Goal: Task Accomplishment & Management: Manage account settings

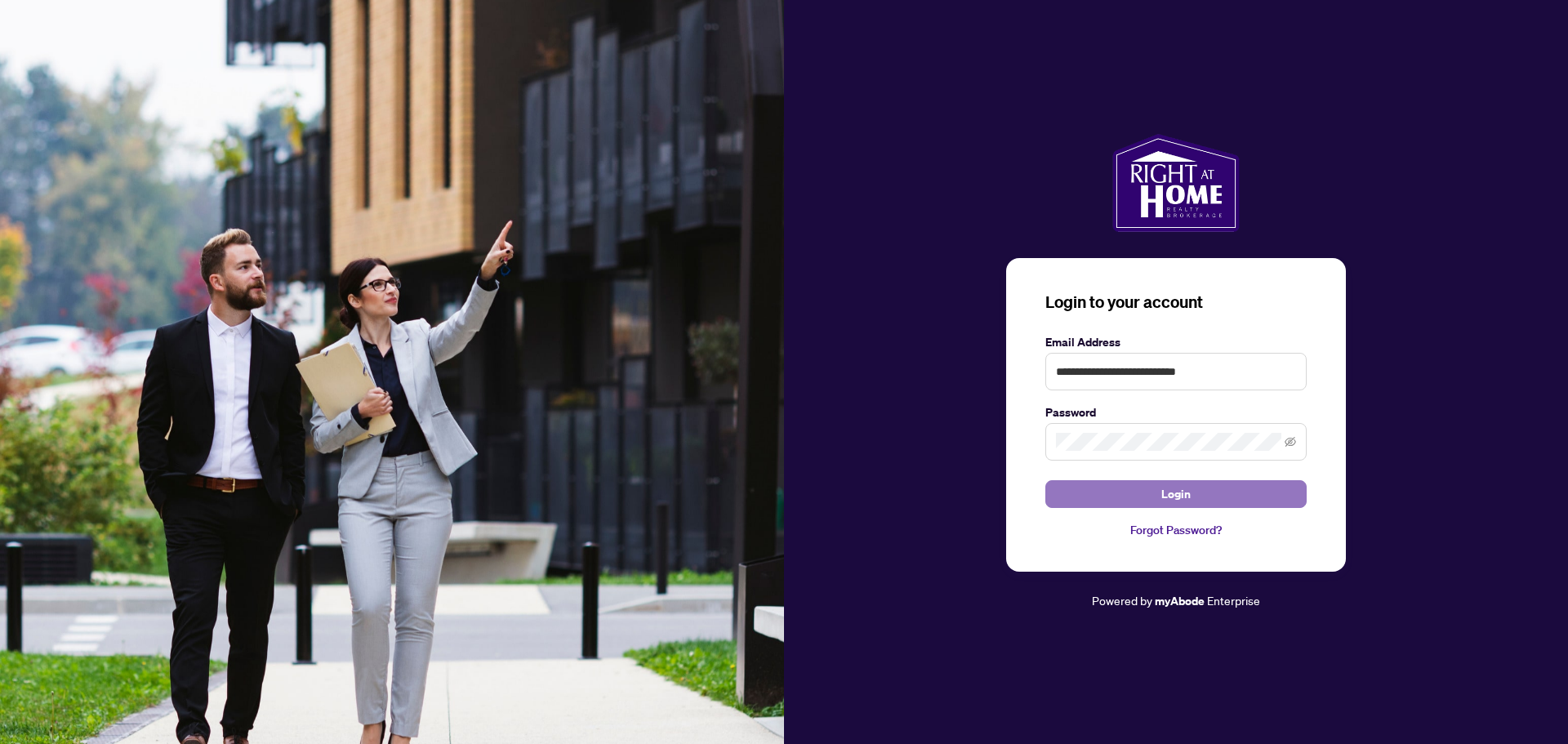
click at [1181, 492] on span "Login" at bounding box center [1175, 493] width 30 height 26
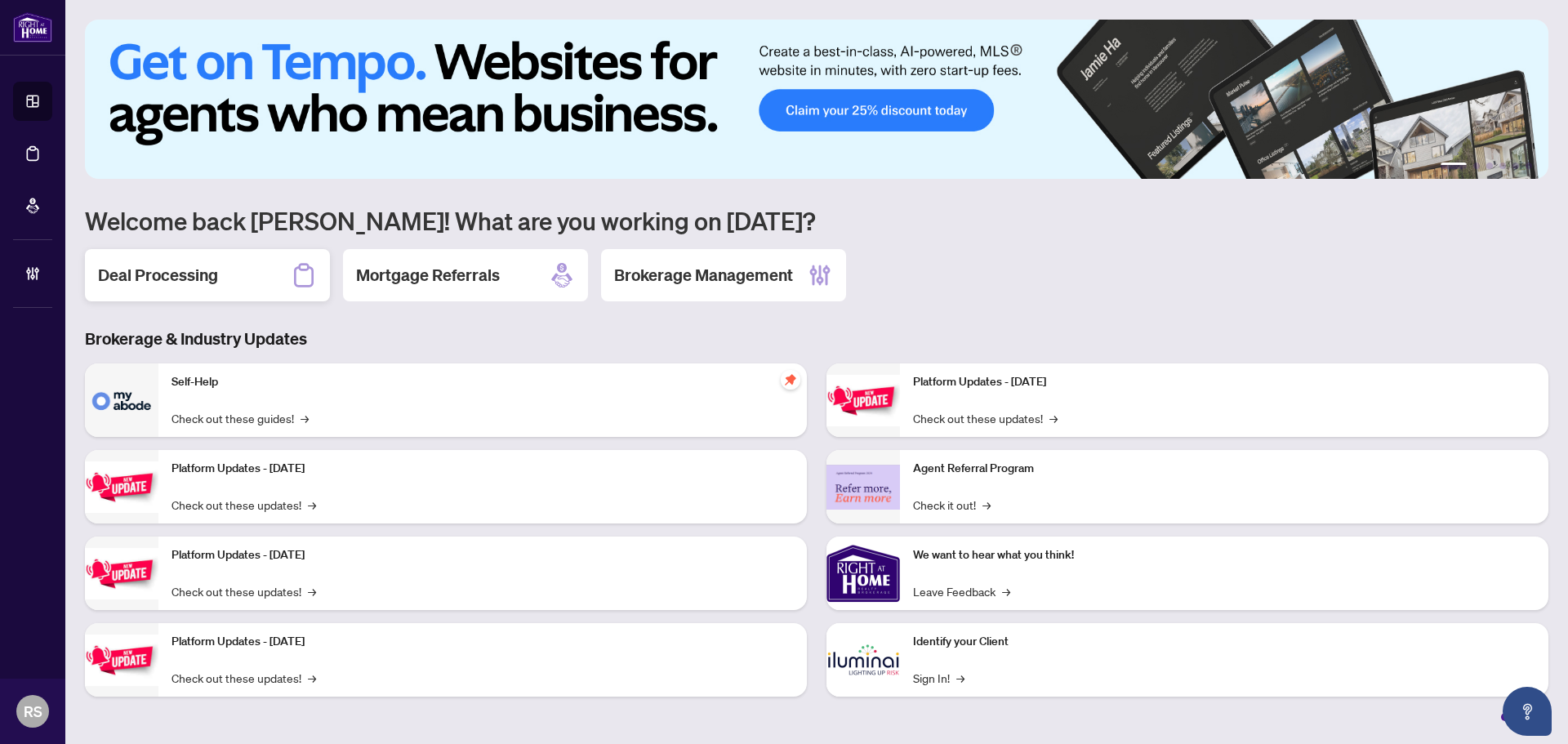
click at [180, 280] on h2 "Deal Processing" at bounding box center [157, 275] width 120 height 23
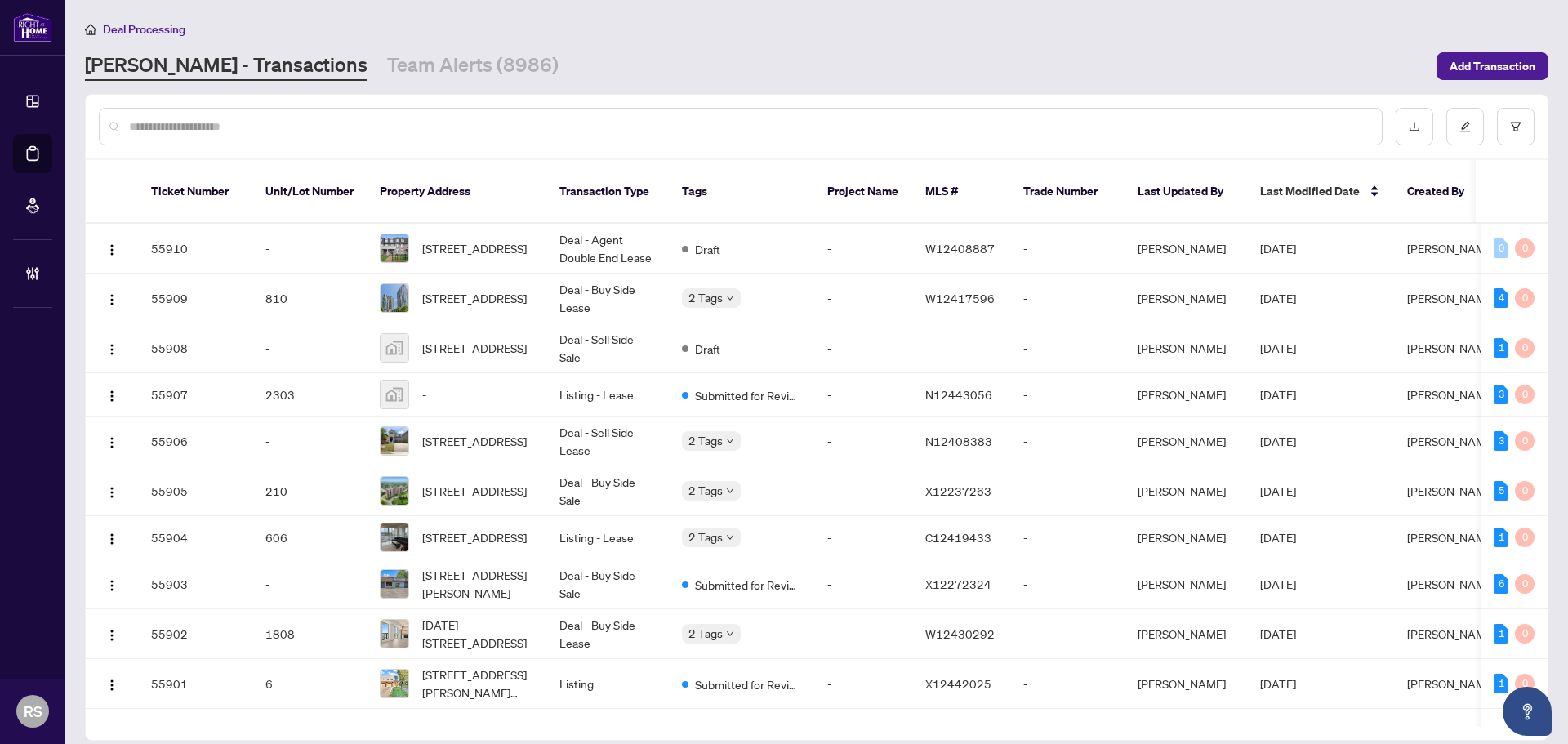
click at [184, 126] on input "text" at bounding box center [749, 126] width 1239 height 18
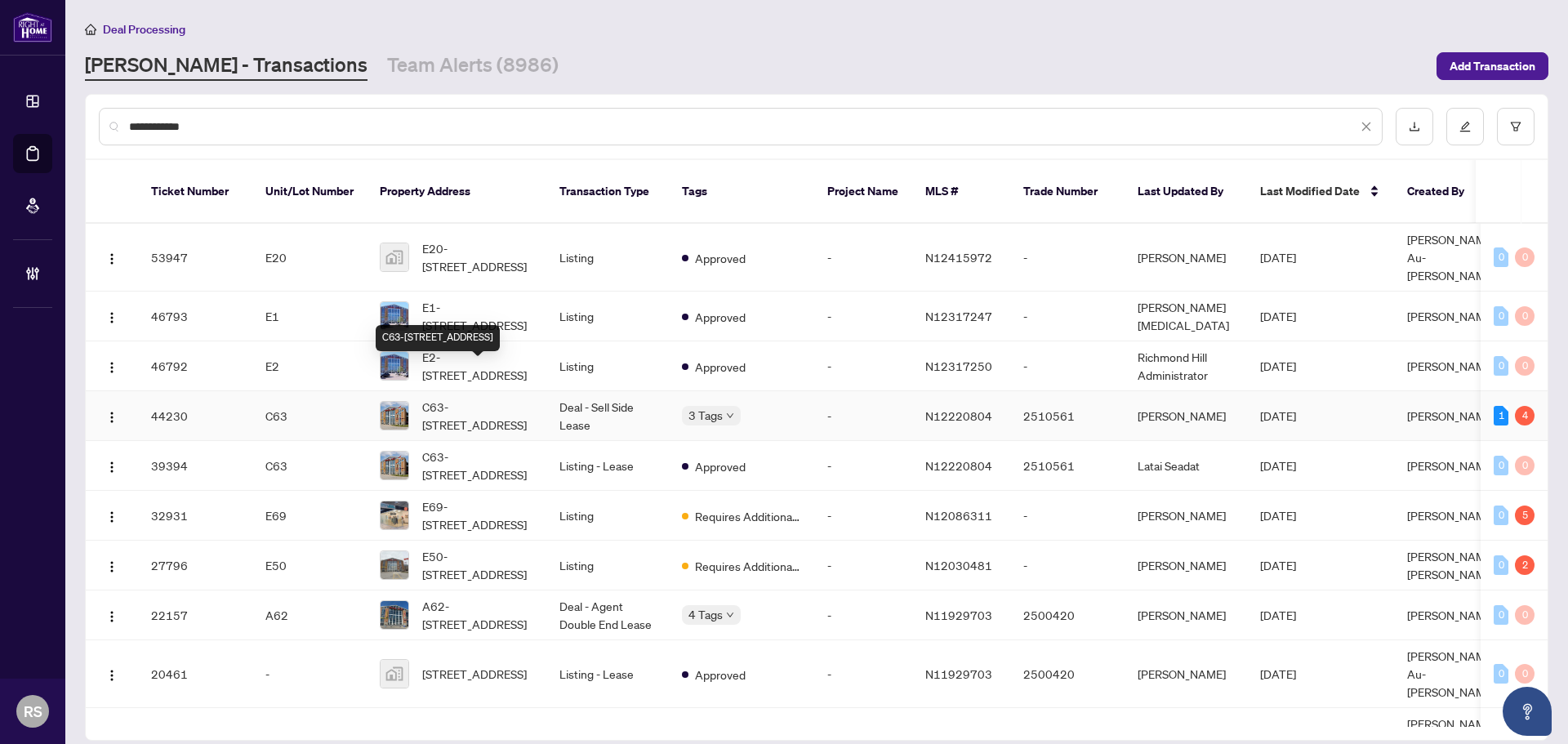
type input "**********"
click at [455, 397] on span "C63-[STREET_ADDRESS]" at bounding box center [478, 416] width 111 height 36
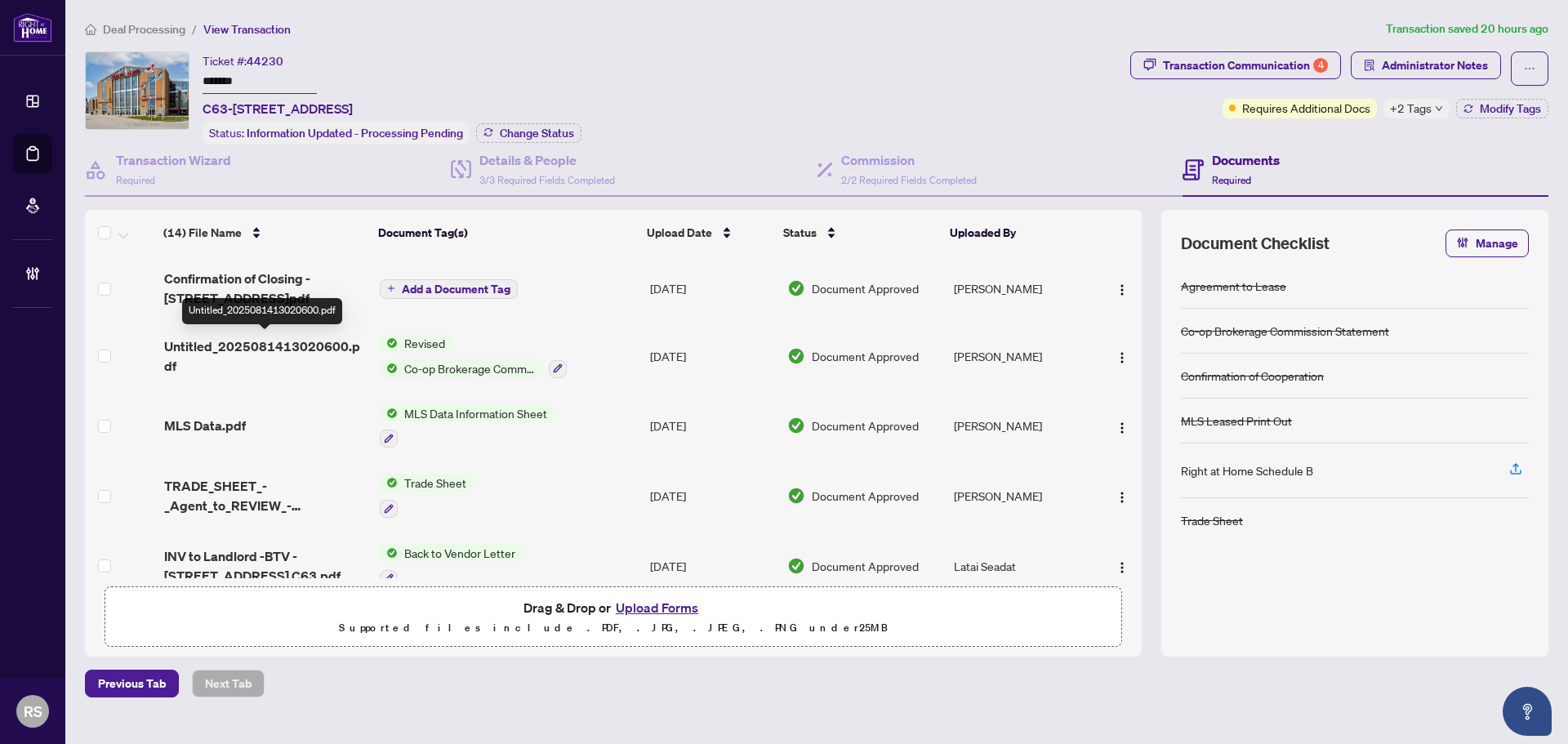
click at [246, 345] on span "Untitled_2025081413020600.pdf" at bounding box center [264, 355] width 202 height 39
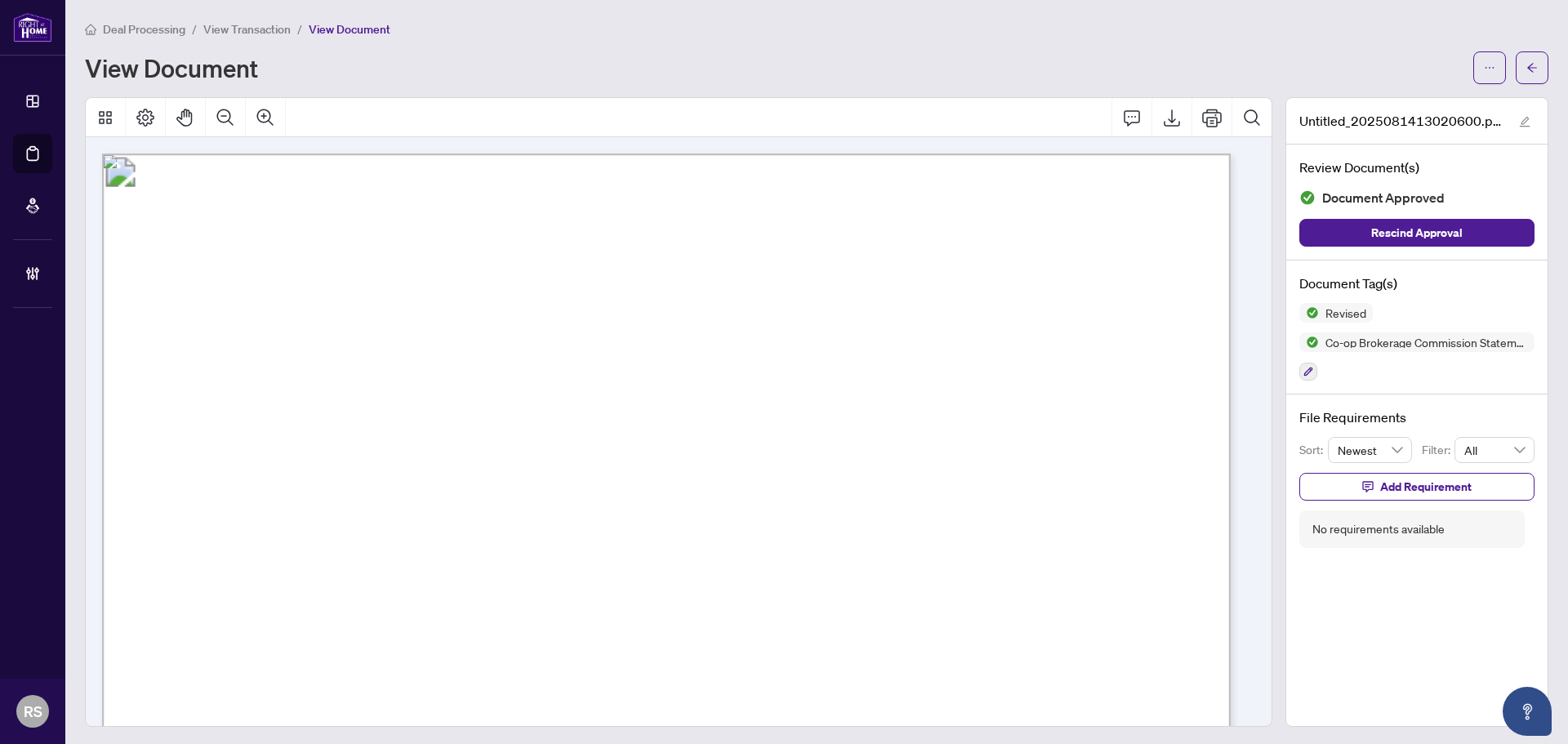
drag, startPoint x: 244, startPoint y: 28, endPoint x: 0, endPoint y: 456, distance: 492.7
click at [244, 28] on span "View Transaction" at bounding box center [246, 29] width 87 height 14
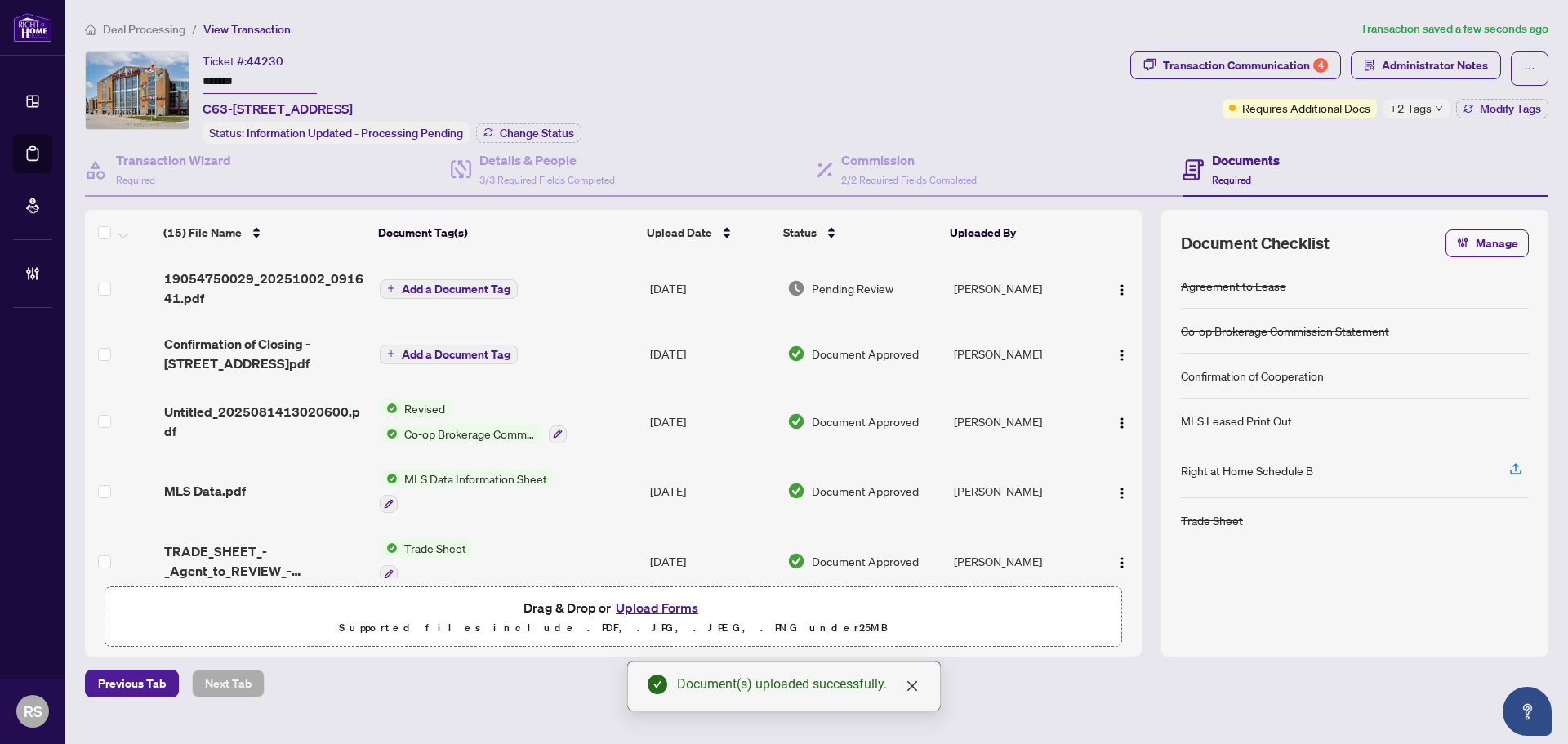
click at [433, 285] on span "Add a Document Tag" at bounding box center [455, 289] width 108 height 11
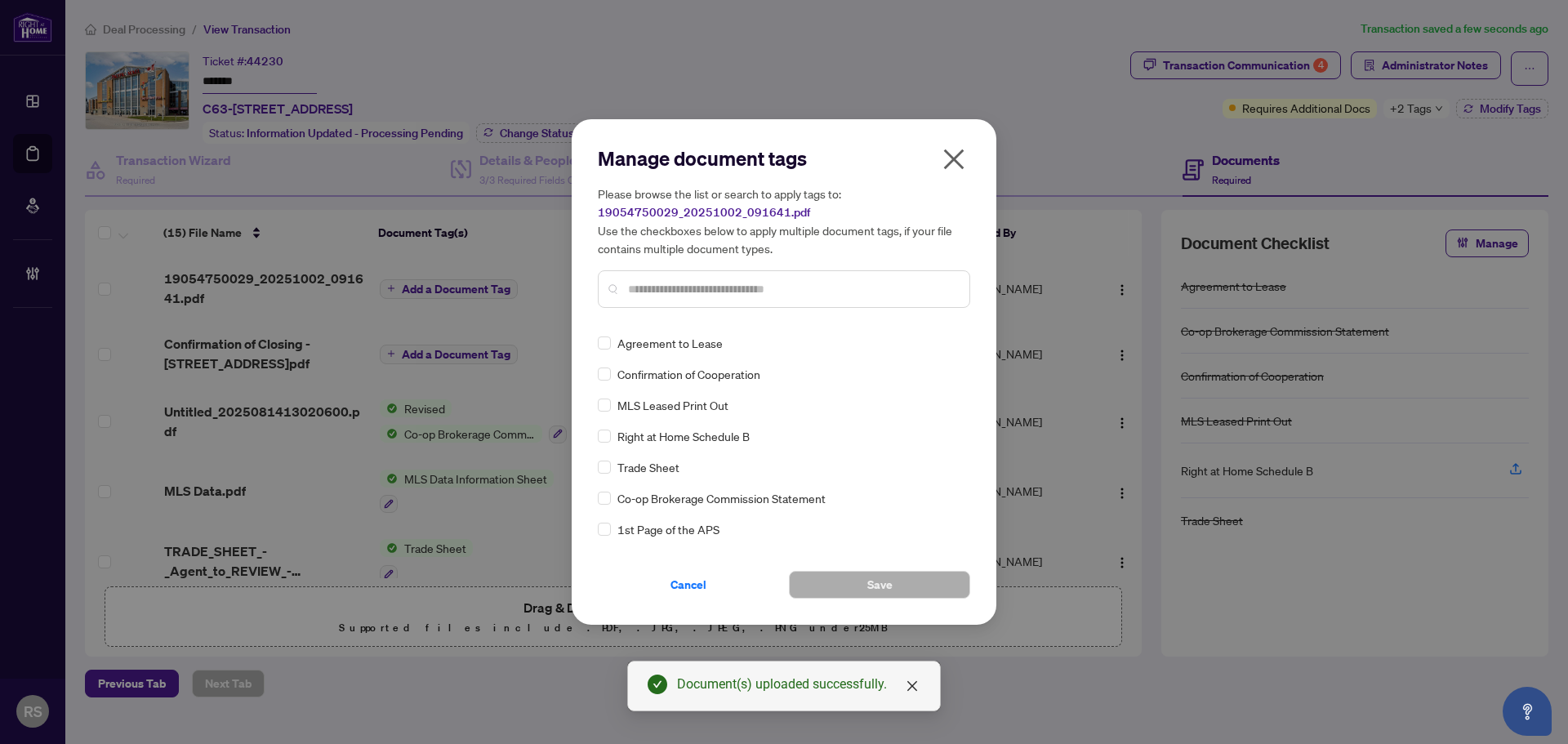
click at [717, 283] on input "text" at bounding box center [792, 288] width 329 height 18
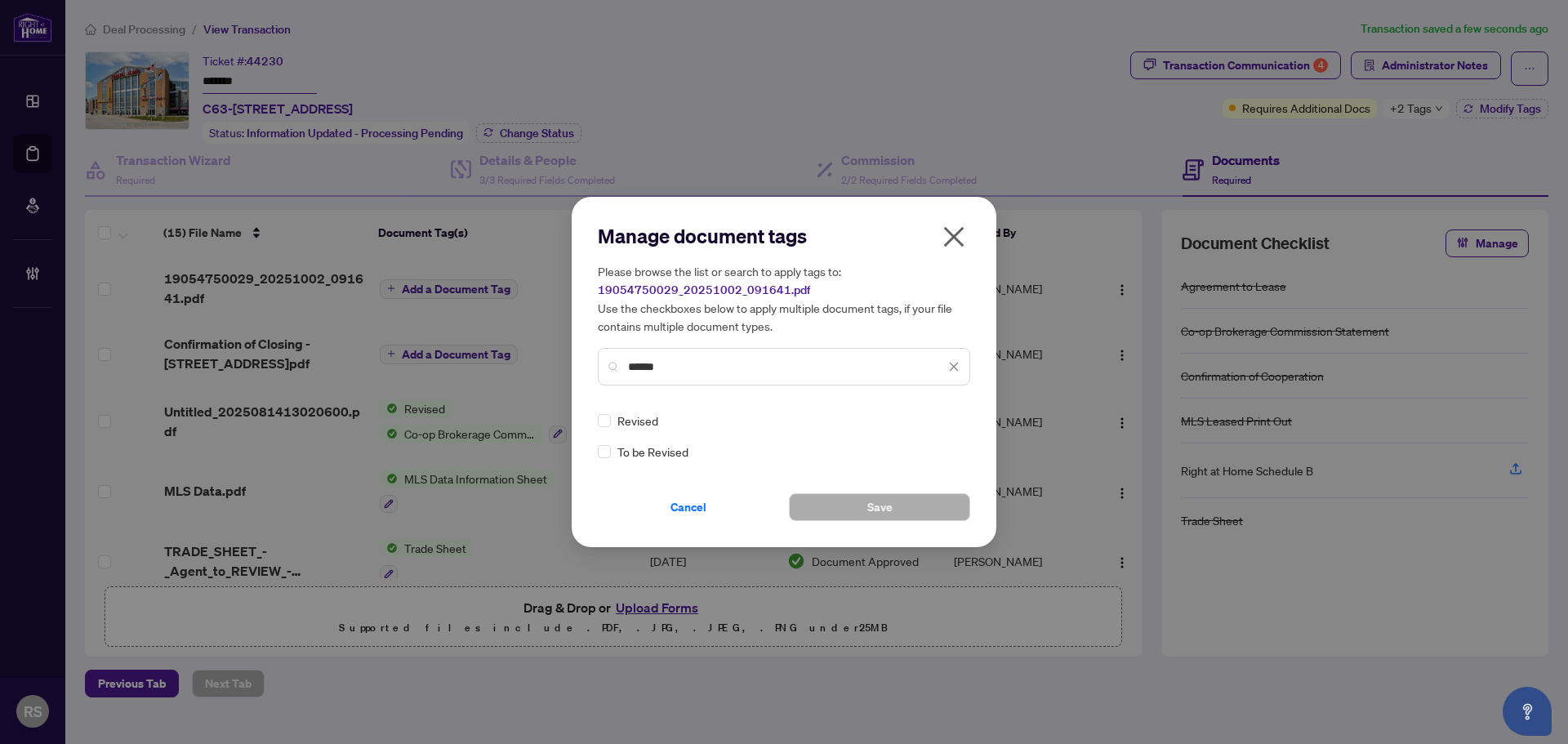
type input "******"
click at [631, 427] on span "Revised" at bounding box center [638, 420] width 41 height 18
click at [852, 506] on button "Save" at bounding box center [879, 507] width 181 height 28
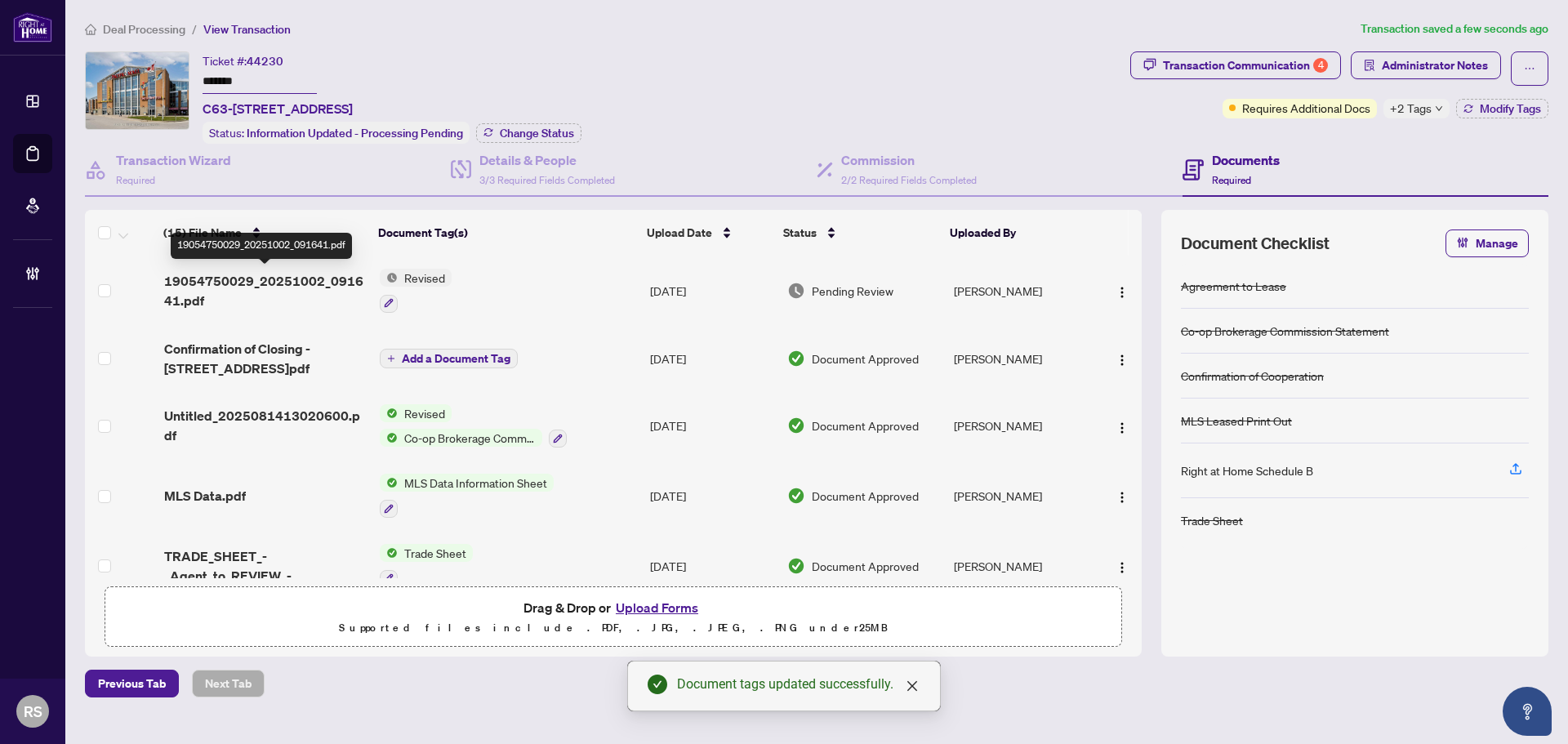
click at [301, 282] on span "19054750029_20251002_091641.pdf" at bounding box center [264, 290] width 202 height 39
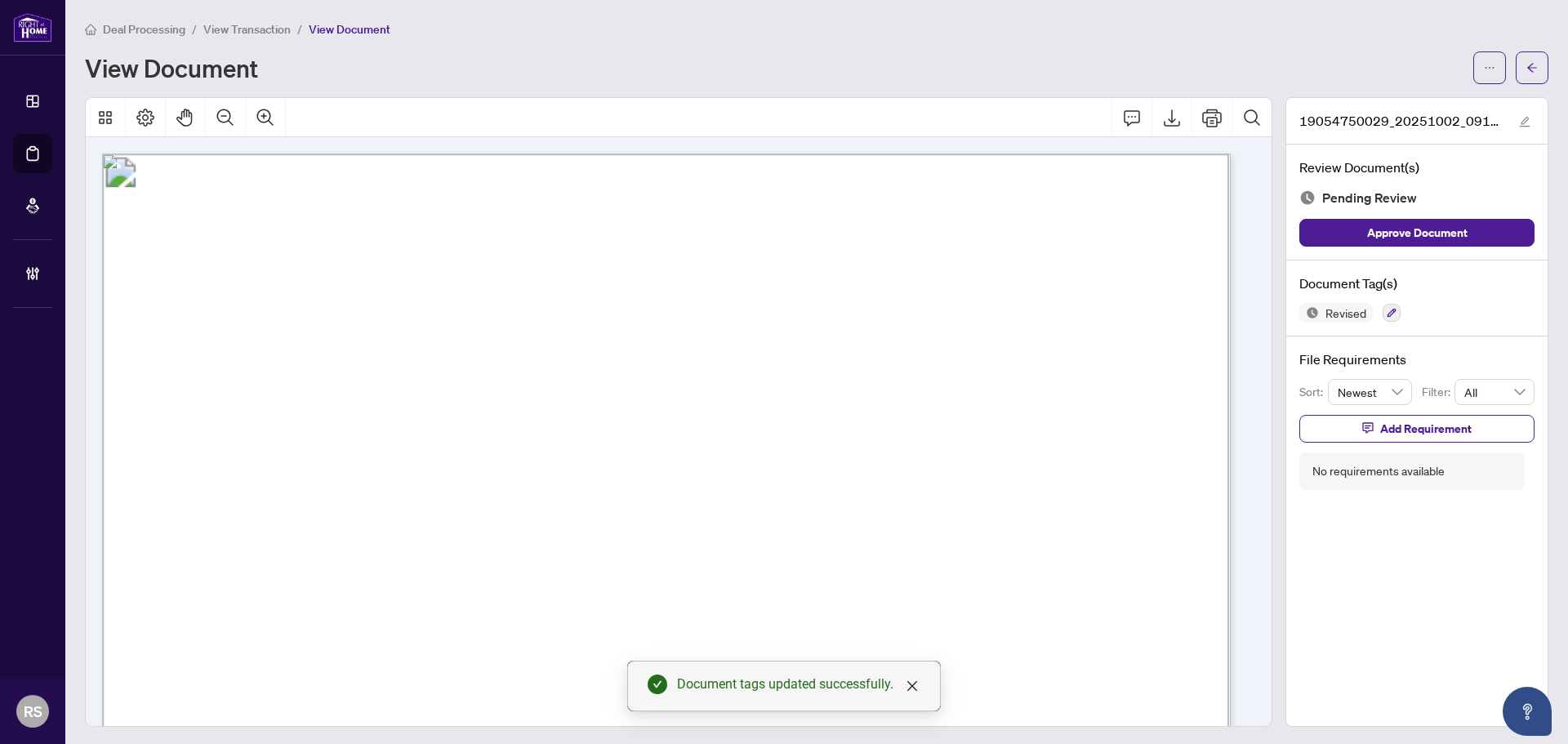
click at [234, 30] on span "View Transaction" at bounding box center [246, 29] width 87 height 14
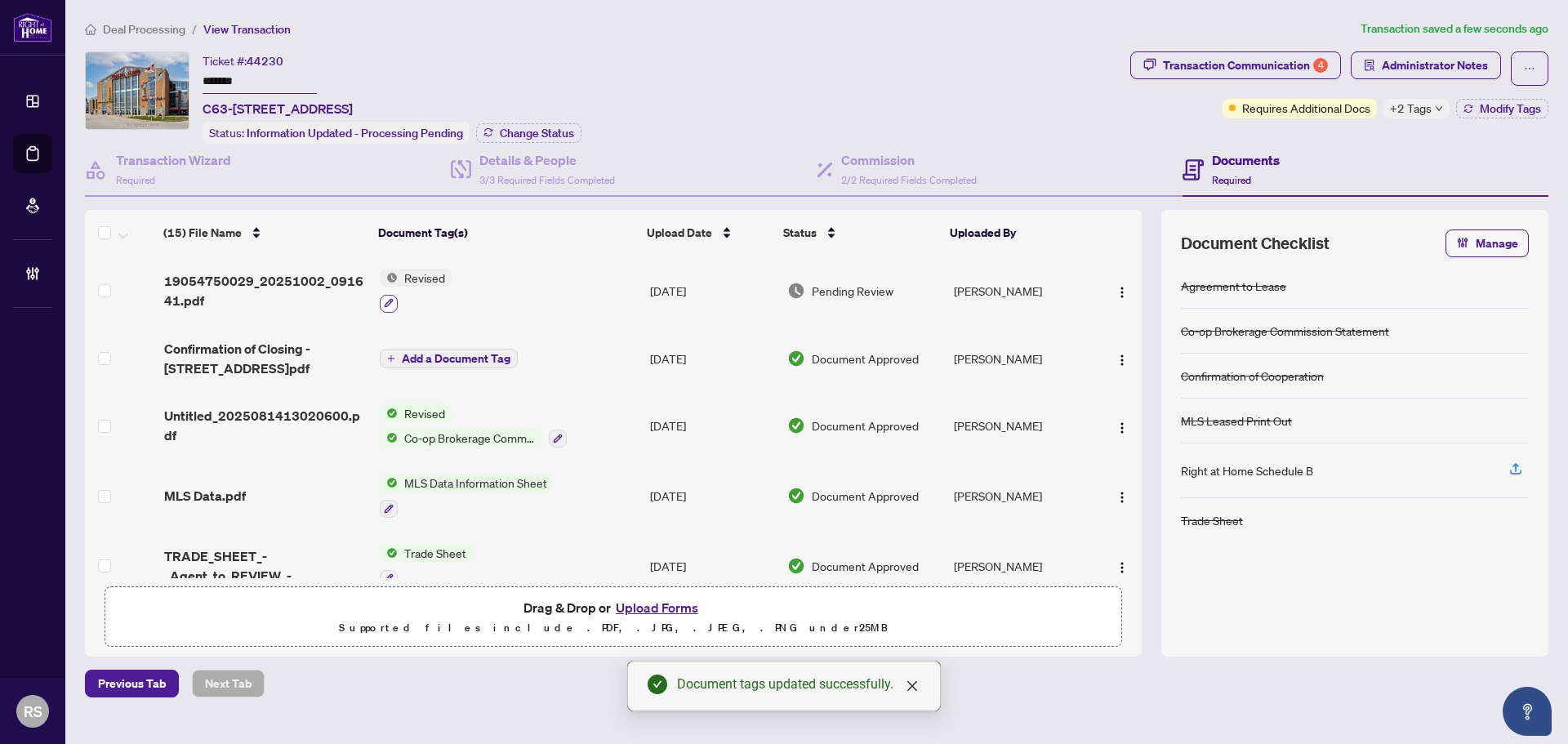
click at [388, 302] on icon "button" at bounding box center [389, 303] width 9 height 9
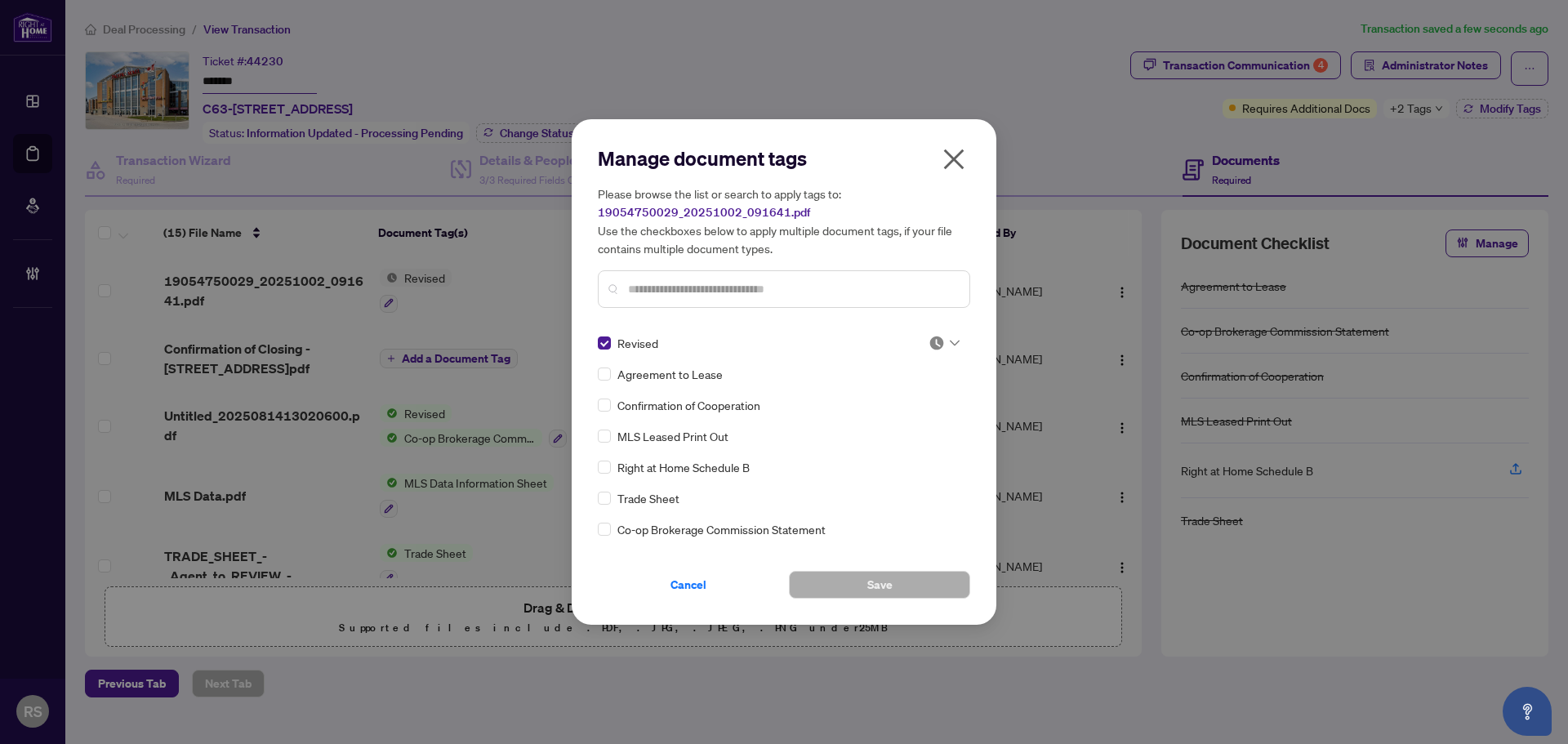
click at [673, 281] on input "text" at bounding box center [792, 288] width 329 height 18
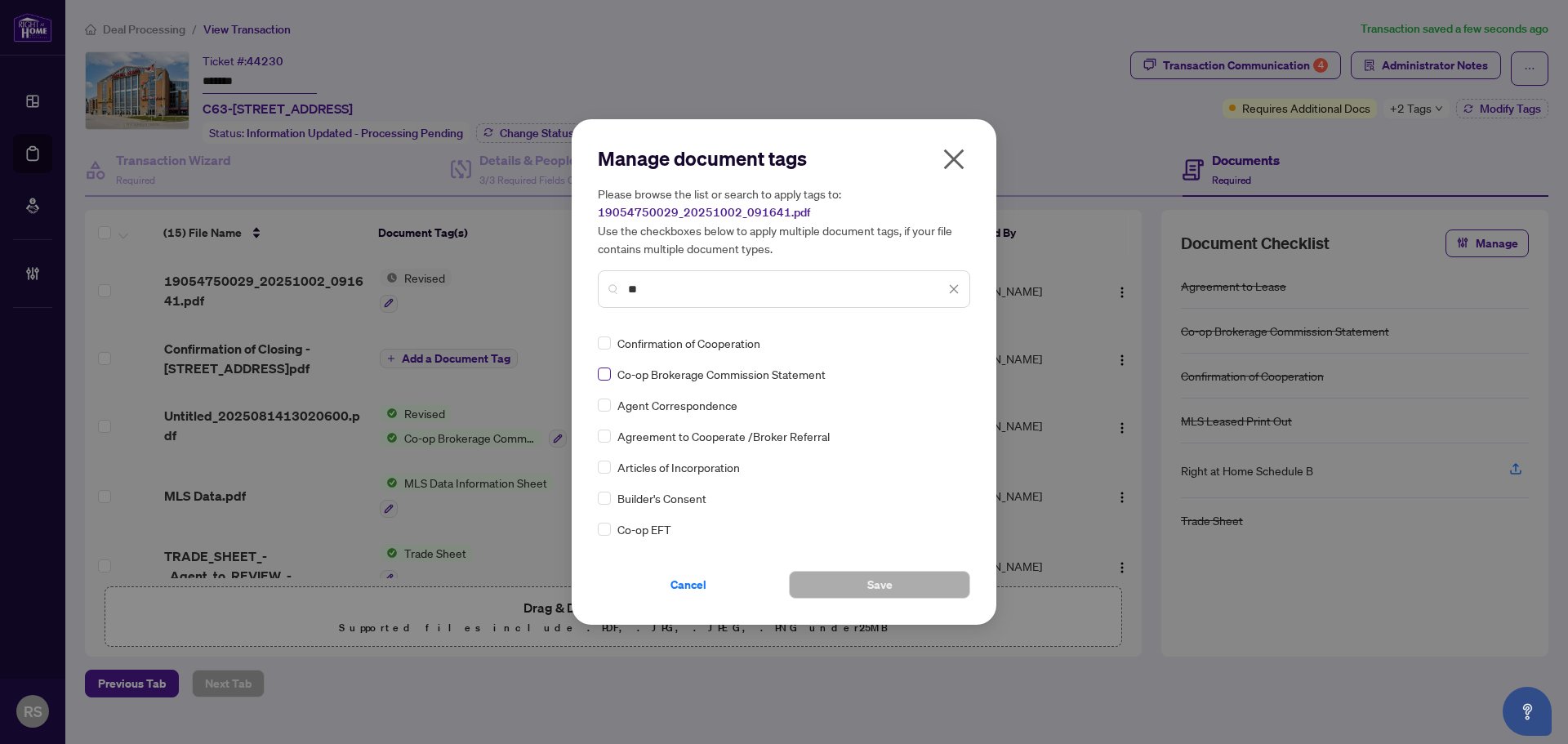
type input "**"
click at [883, 591] on span "Save" at bounding box center [879, 584] width 25 height 26
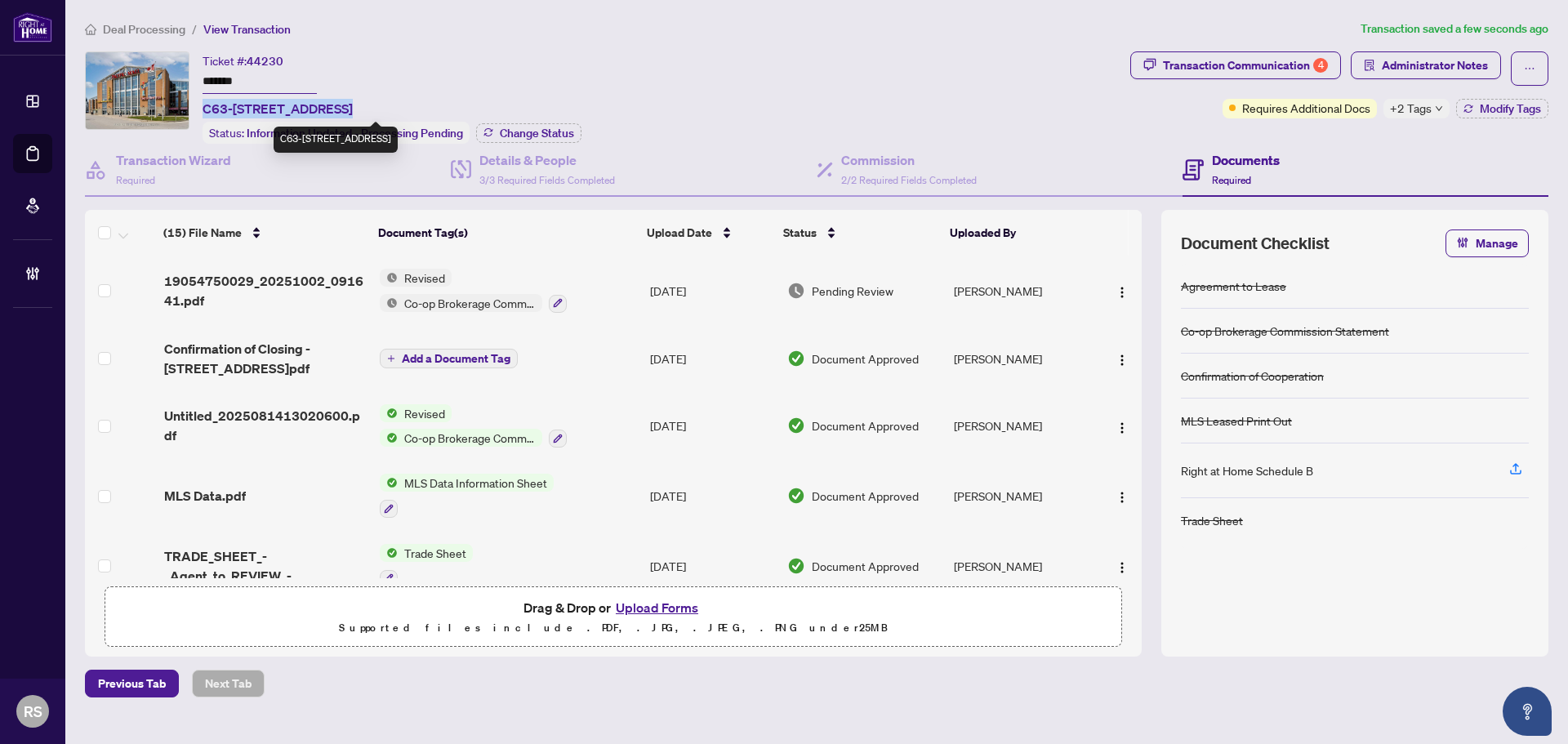
drag, startPoint x: 203, startPoint y: 107, endPoint x: 330, endPoint y: 108, distance: 127.0
click at [330, 108] on span "C63-[STREET_ADDRESS]" at bounding box center [277, 108] width 150 height 19
copy span "C63-[STREET_ADDRESS]"
click at [159, 26] on span "Deal Processing" at bounding box center [144, 29] width 82 height 14
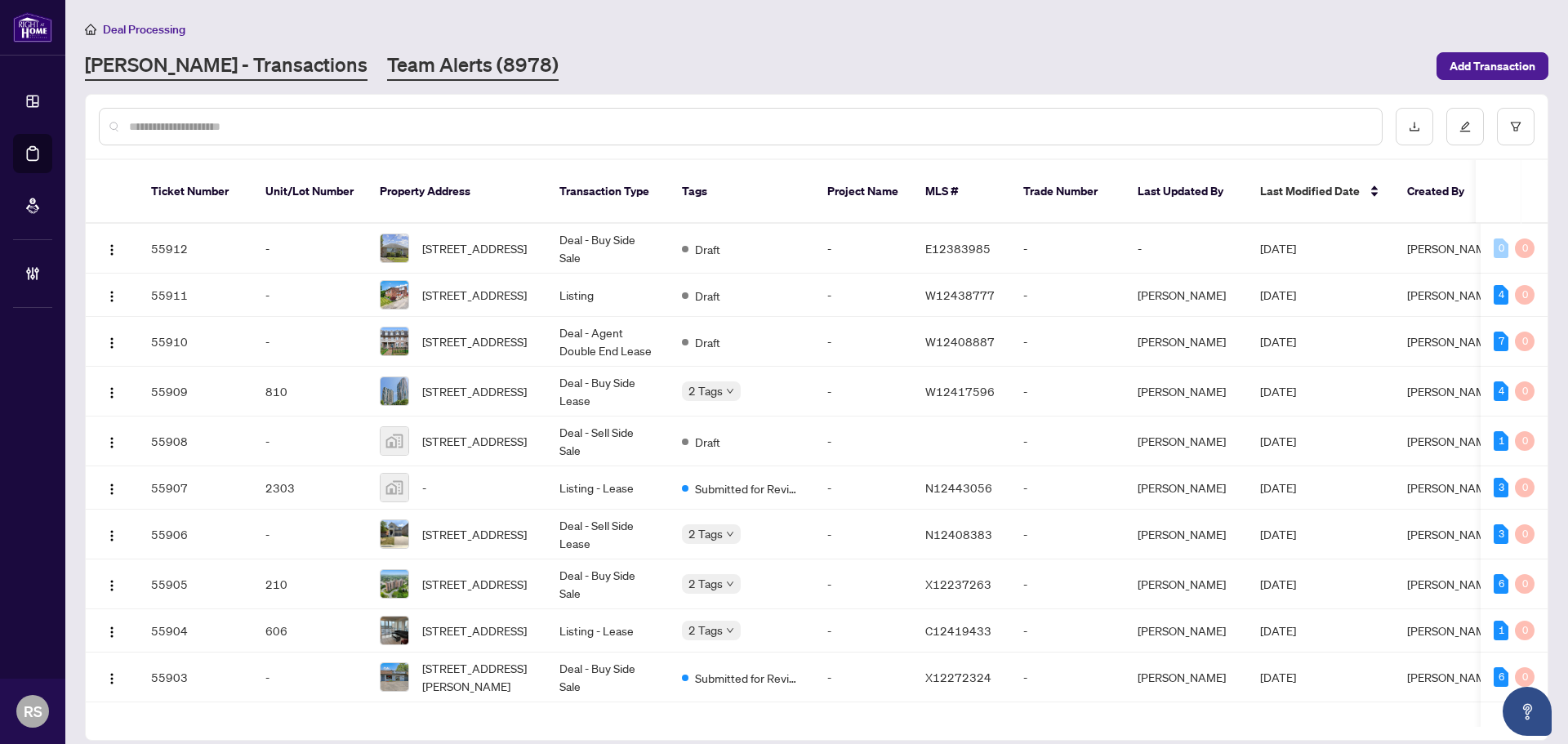
click at [387, 62] on link "Team Alerts (8978)" at bounding box center [472, 66] width 171 height 30
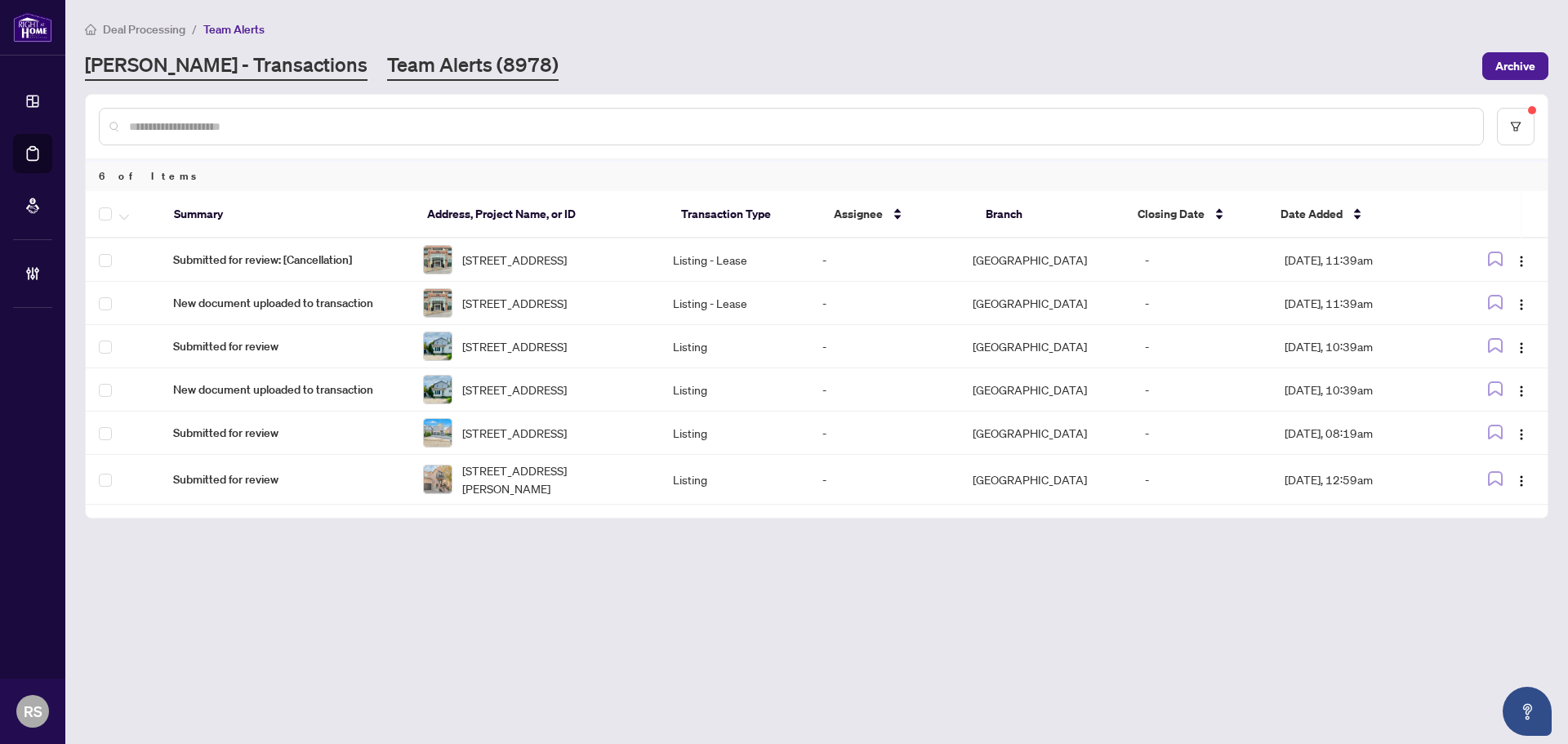
click at [180, 65] on link "[PERSON_NAME] - Transactions" at bounding box center [226, 66] width 283 height 30
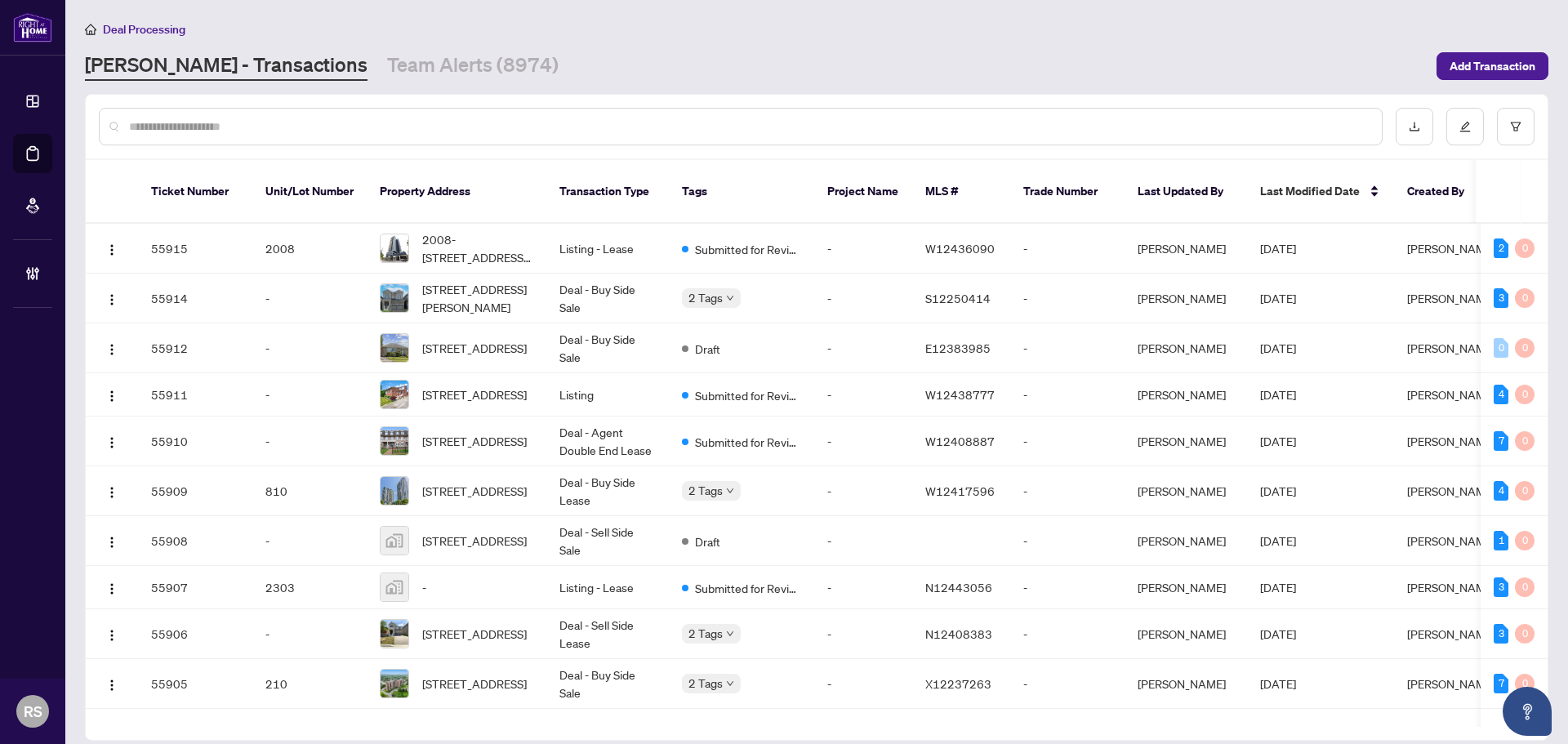
click at [181, 126] on input "text" at bounding box center [749, 126] width 1239 height 18
paste input "**********"
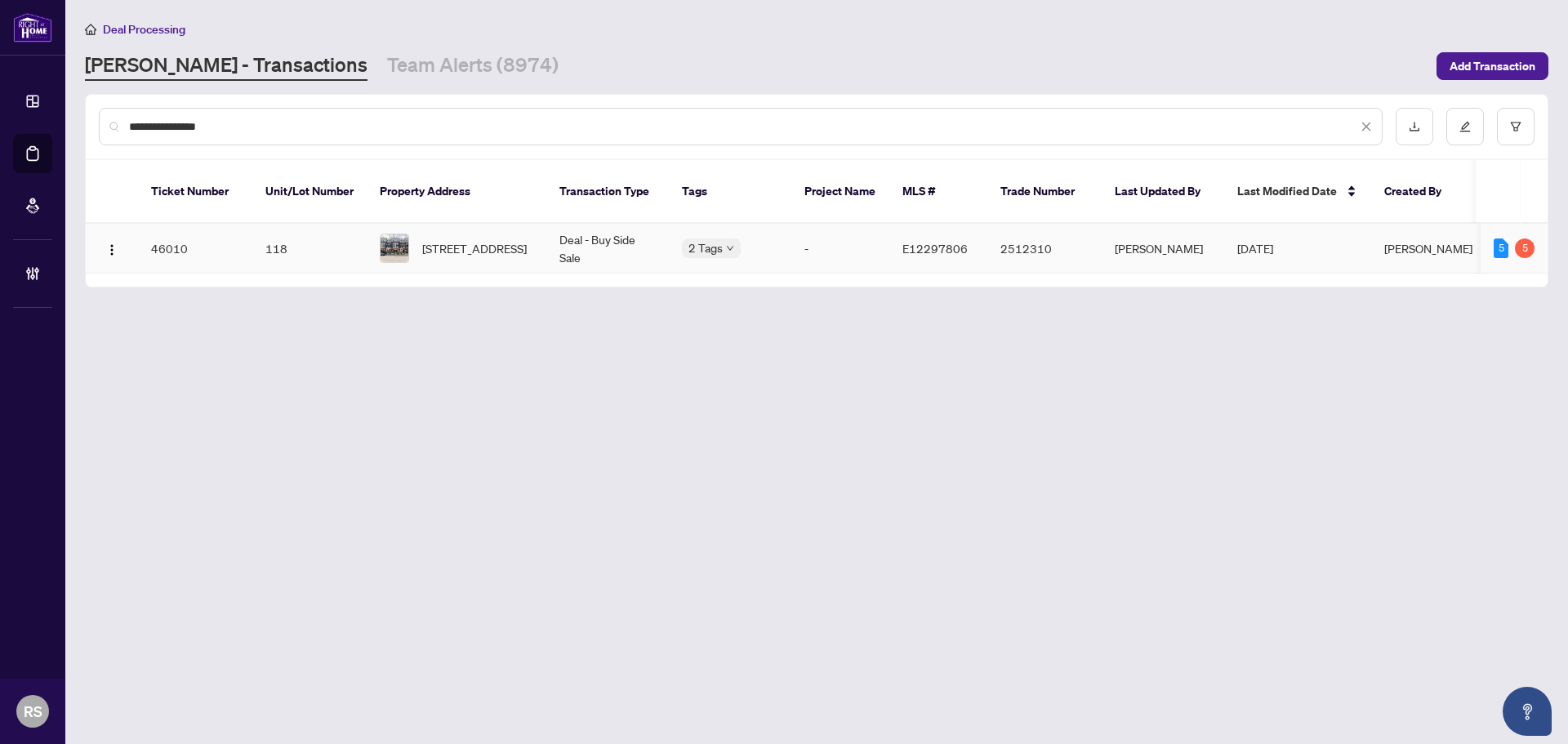
type input "**********"
click at [450, 239] on span "[STREET_ADDRESS]" at bounding box center [474, 248] width 104 height 18
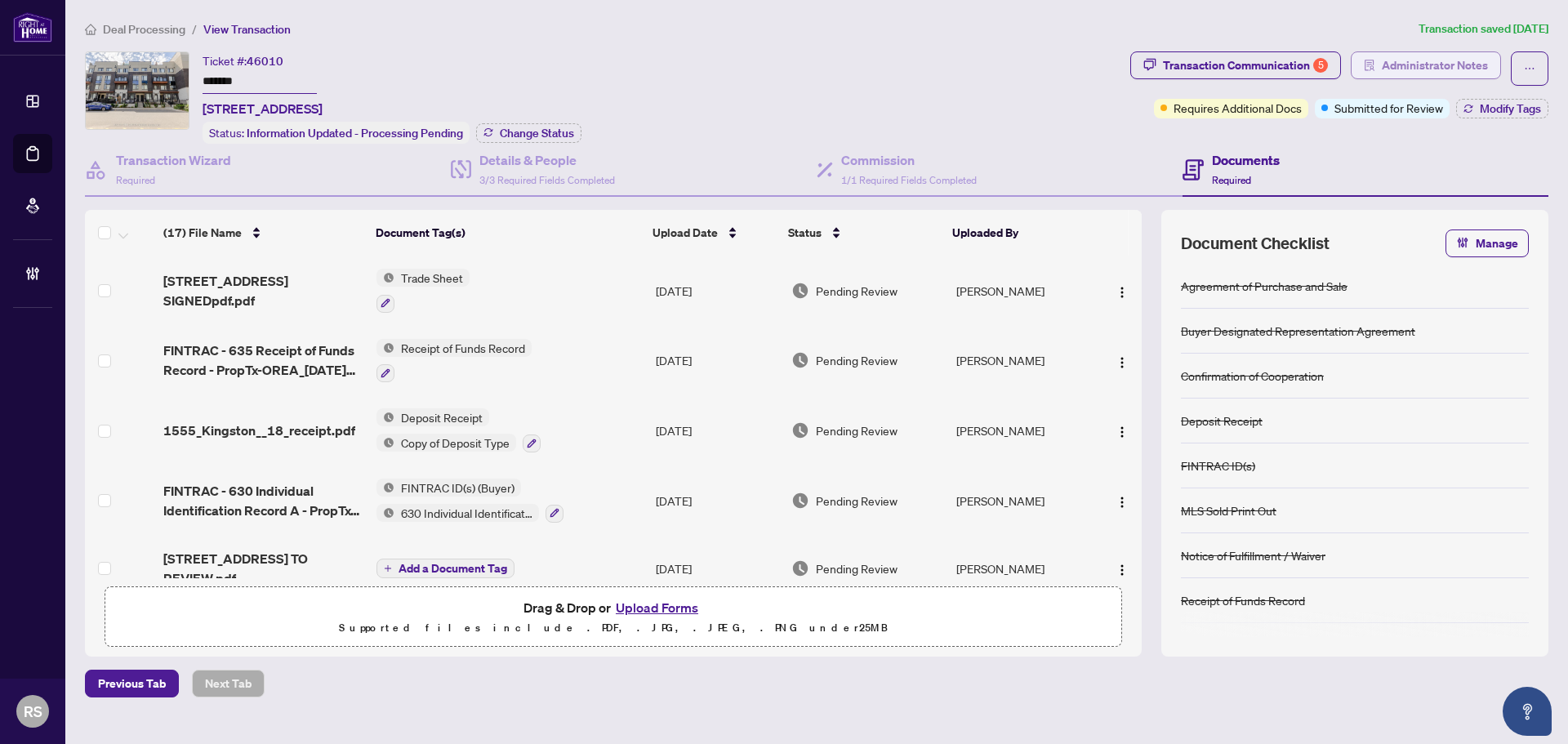
click at [1445, 67] on span "Administrator Notes" at bounding box center [1435, 65] width 106 height 26
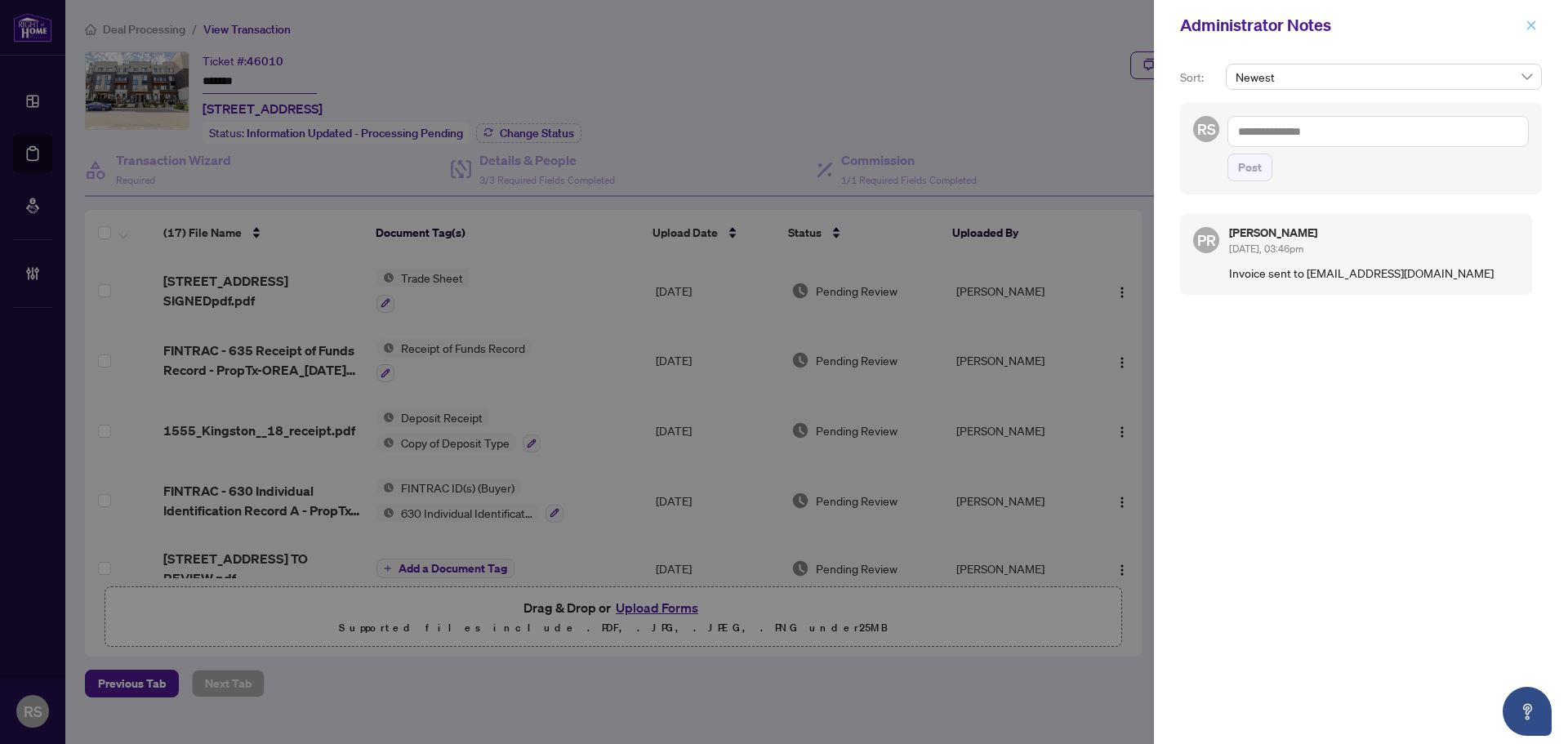
click at [1537, 28] on button "button" at bounding box center [1531, 25] width 21 height 19
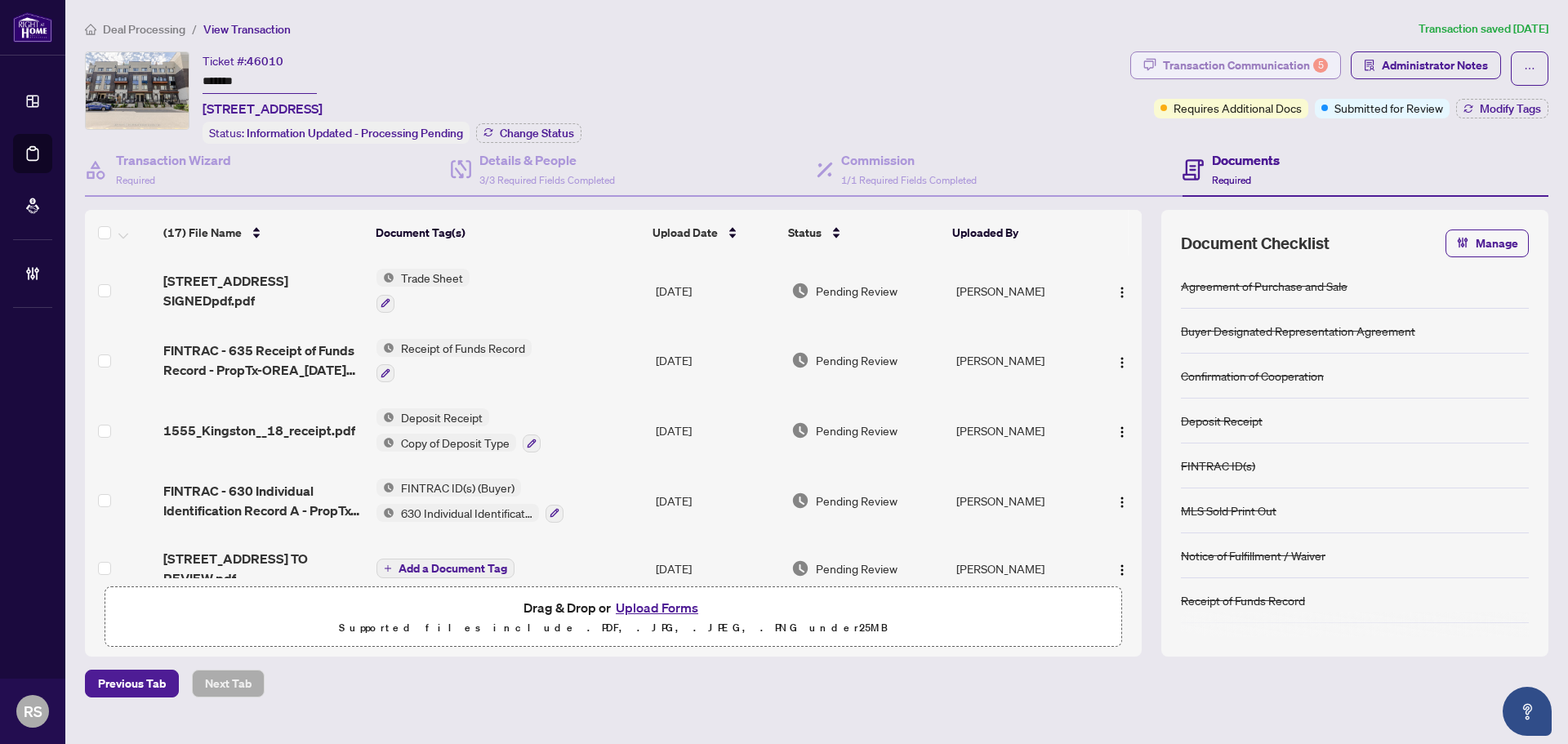
click at [1249, 66] on div "Transaction Communication 5" at bounding box center [1245, 65] width 165 height 26
type textarea "**********"
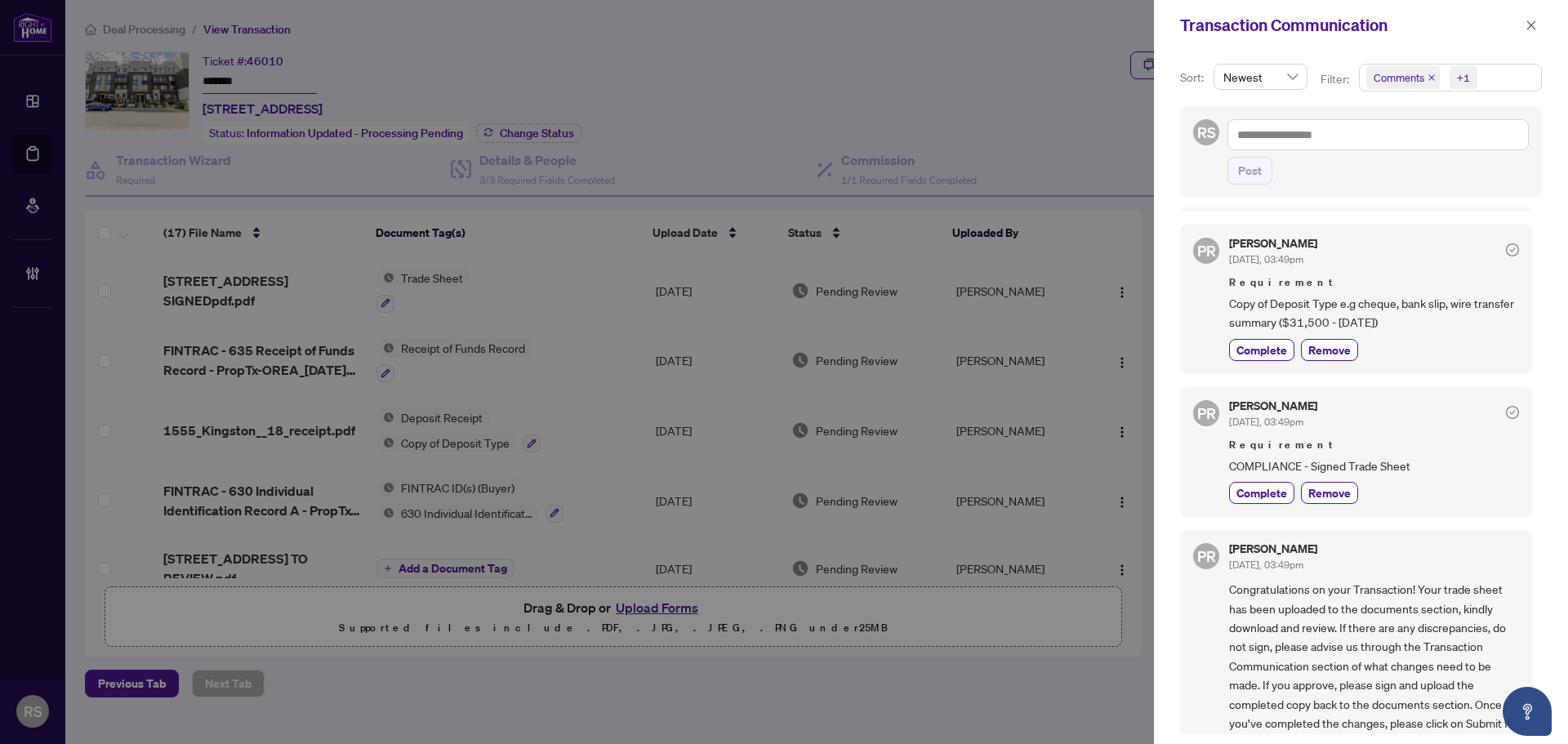
scroll to position [572, 0]
click at [1537, 26] on button "button" at bounding box center [1531, 25] width 21 height 19
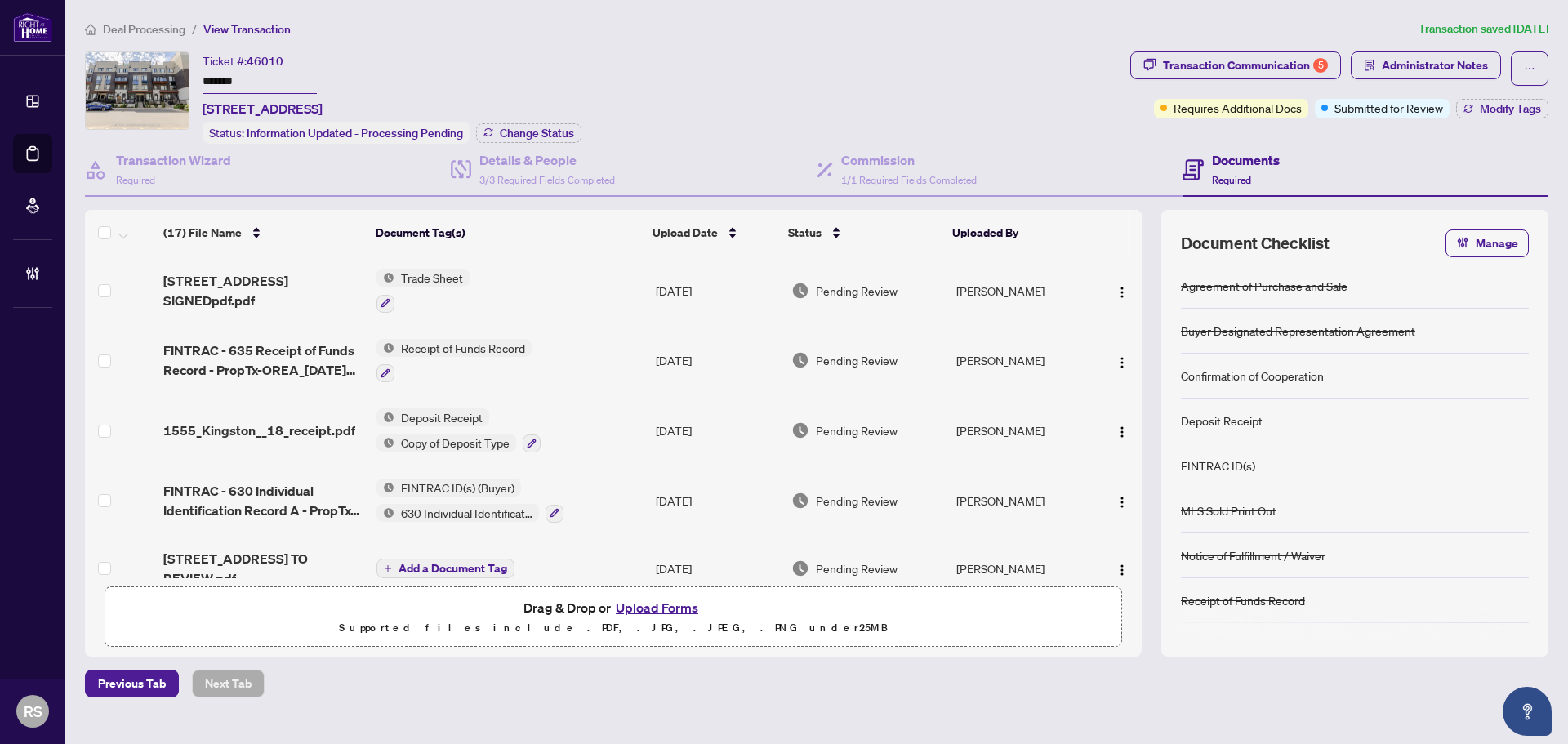
click at [588, 52] on div "Ticket #: 46010 ******* [STREET_ADDRESS][PERSON_NAME] Status: Information Updat…" at bounding box center [604, 98] width 1038 height 92
click at [1264, 65] on div "Transaction Communication 5" at bounding box center [1245, 65] width 165 height 26
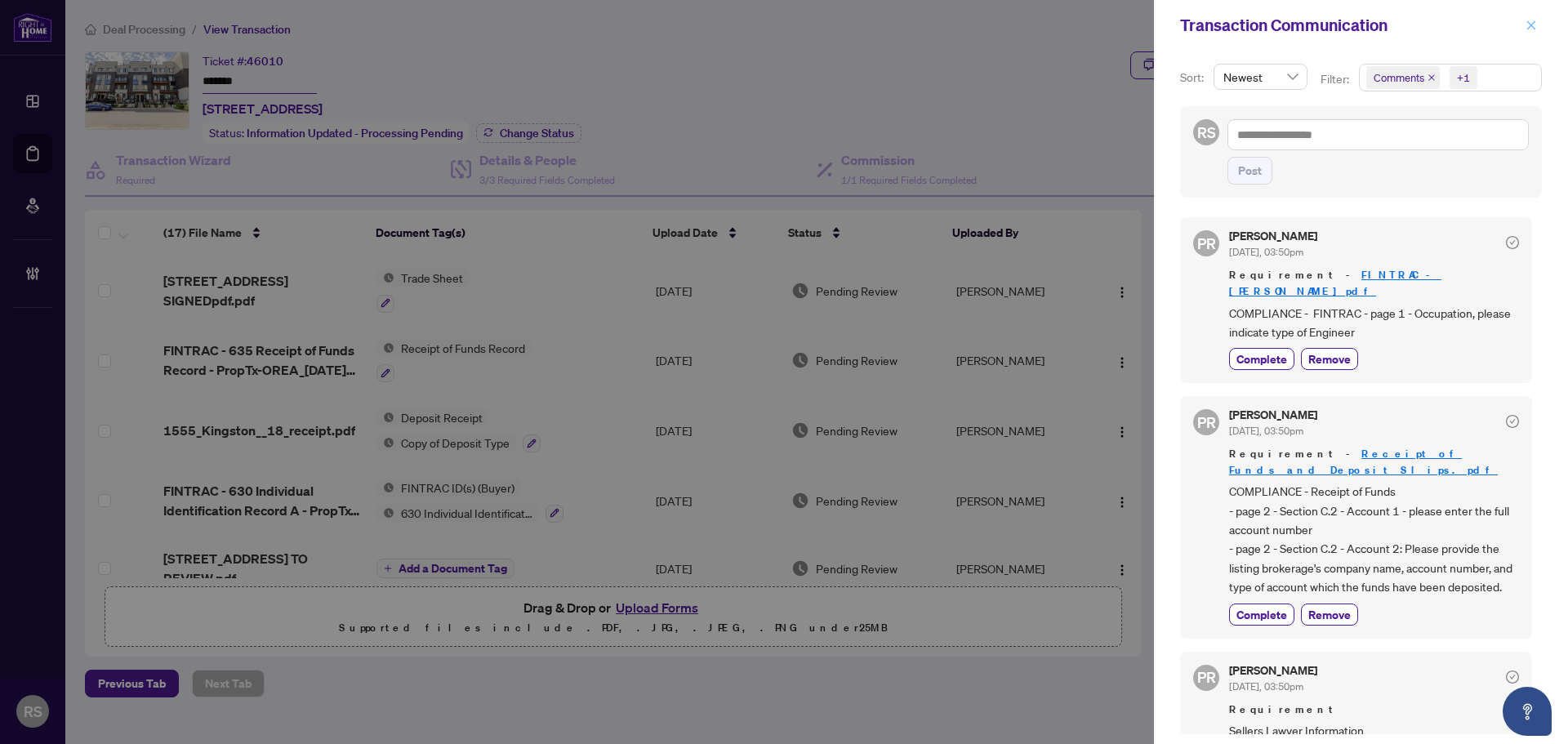
click at [1536, 24] on icon "close" at bounding box center [1532, 25] width 11 height 11
